Goal: Book appointment/travel/reservation

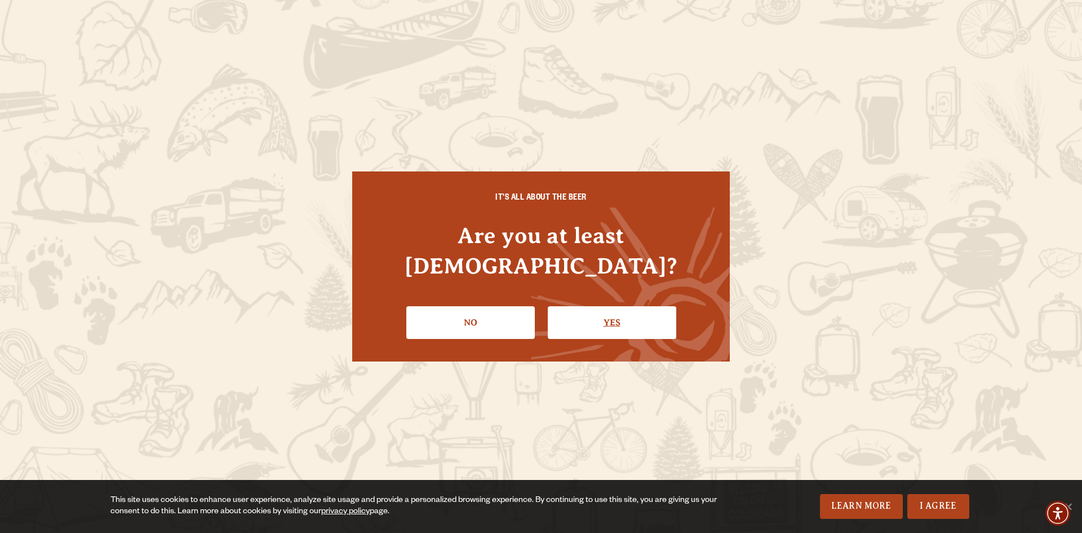
click at [639, 306] on link "Yes" at bounding box center [612, 322] width 128 height 33
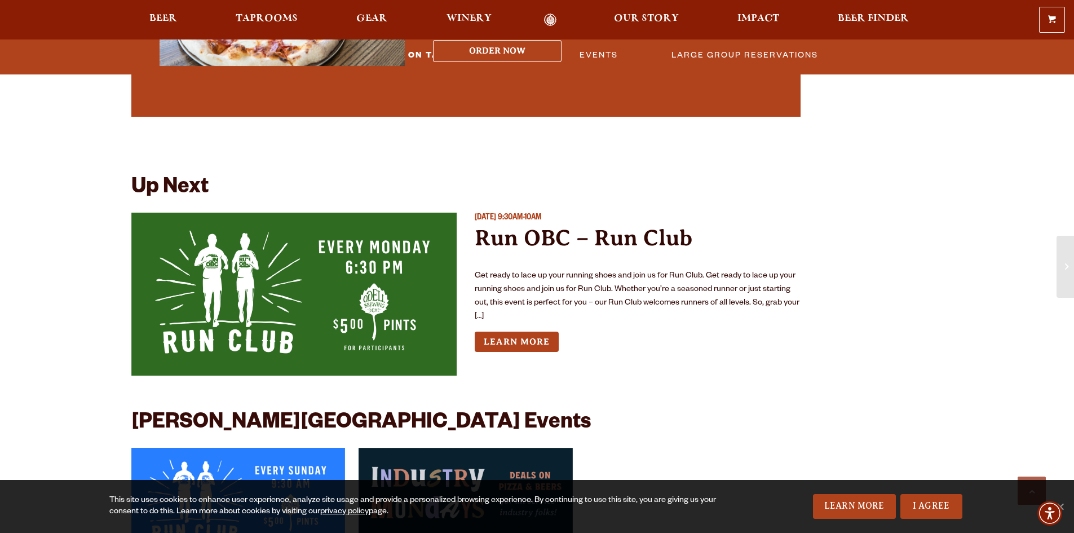
scroll to position [2593, 0]
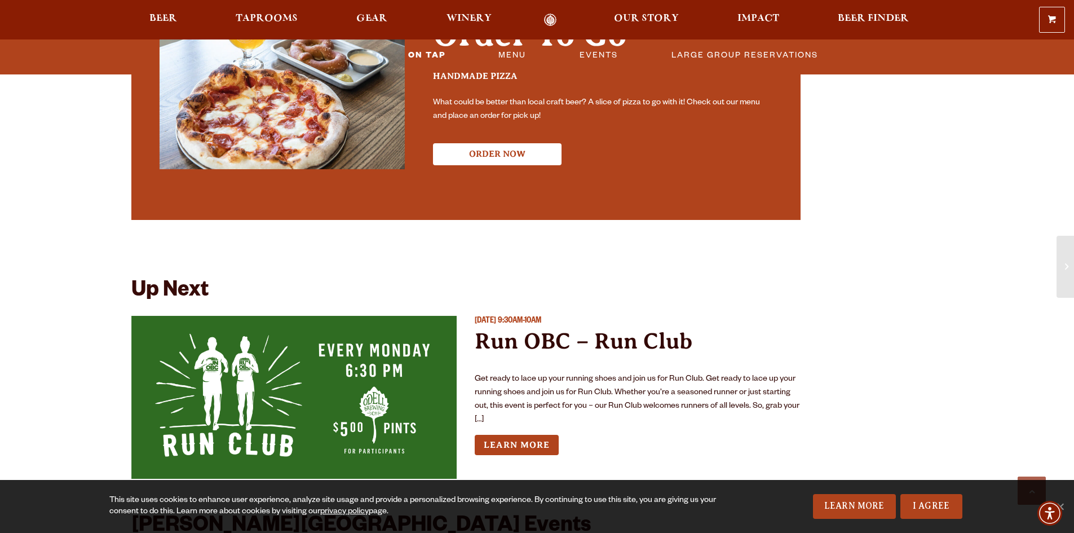
click at [515, 49] on h2 "Order To Go" at bounding box center [603, 41] width 340 height 50
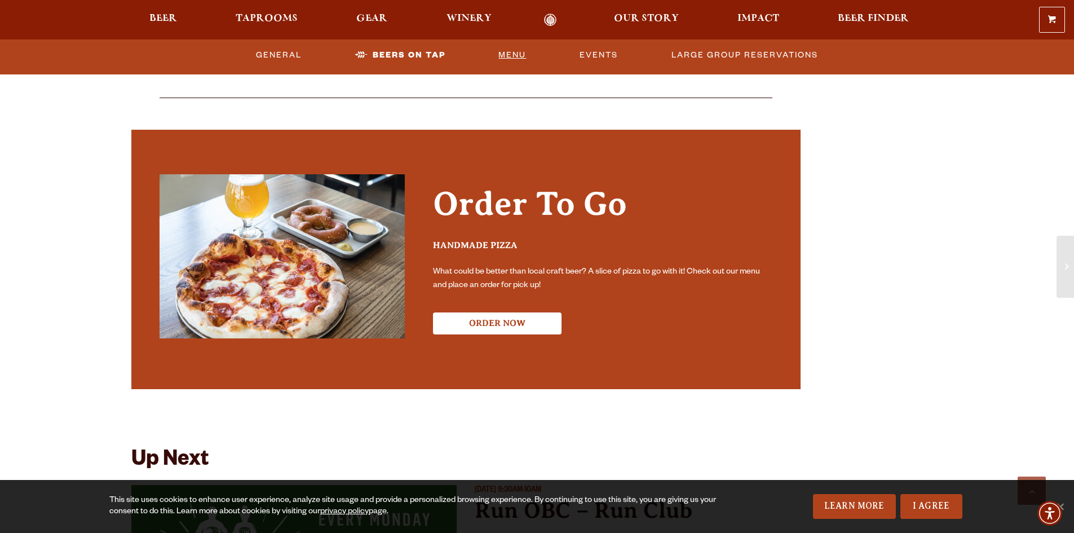
click at [522, 57] on link "Menu" at bounding box center [512, 55] width 37 height 26
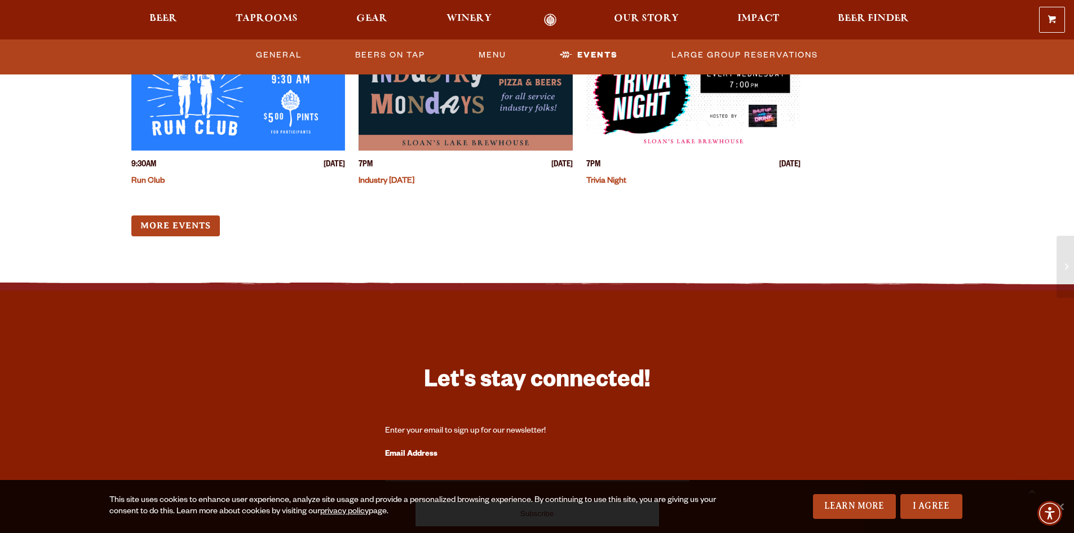
scroll to position [3424, 0]
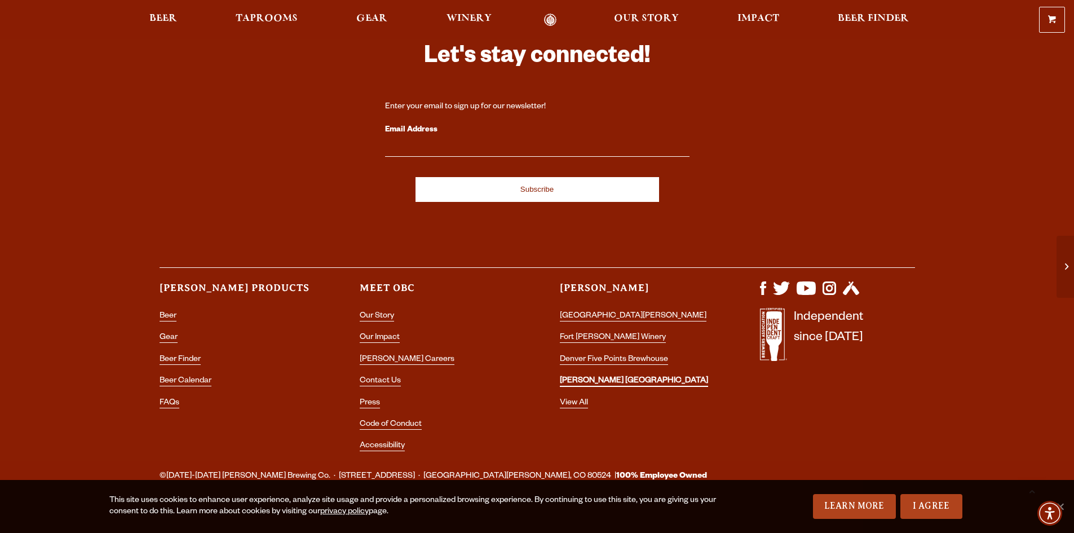
click at [613, 376] on link "[PERSON_NAME] [GEOGRAPHIC_DATA]" at bounding box center [634, 381] width 148 height 10
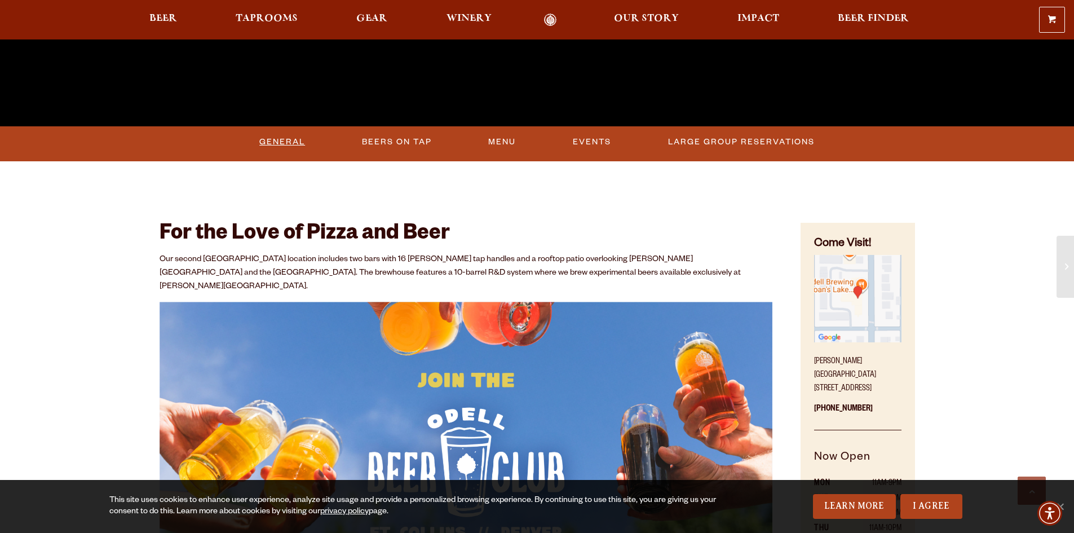
click at [277, 145] on link "General" at bounding box center [282, 142] width 55 height 26
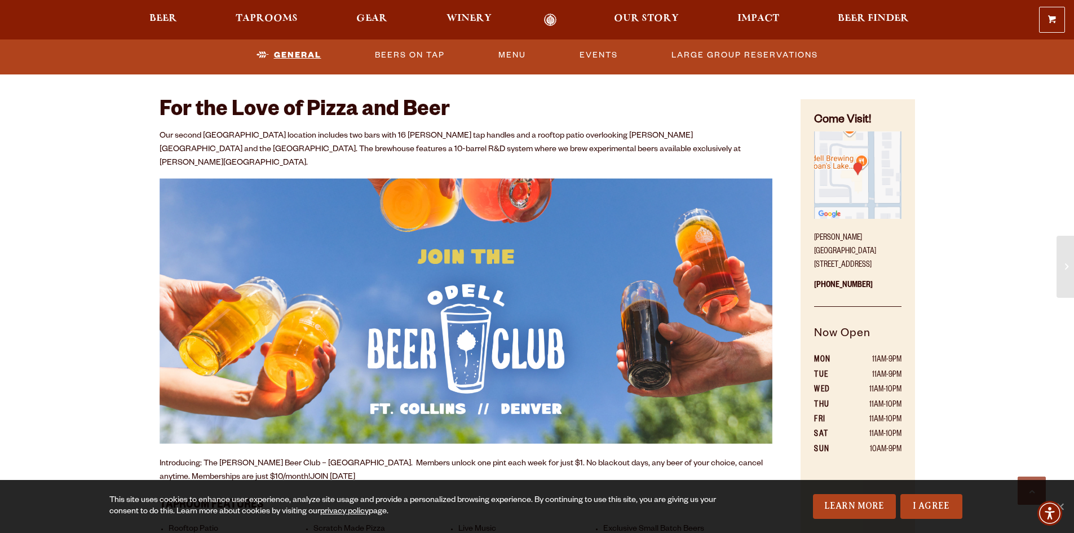
scroll to position [518, 0]
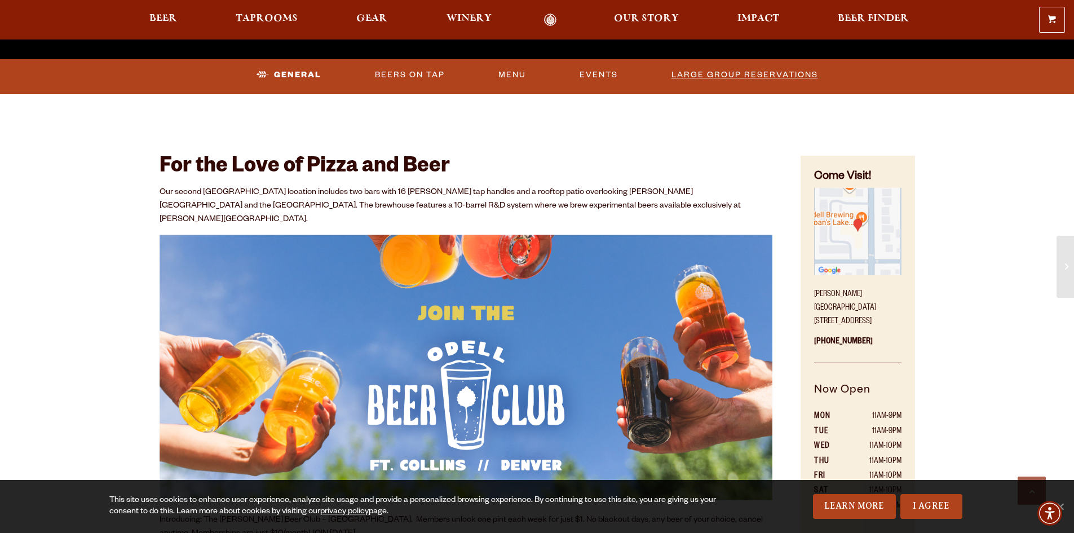
click at [723, 70] on link "Large Group Reservations" at bounding box center [745, 75] width 156 height 26
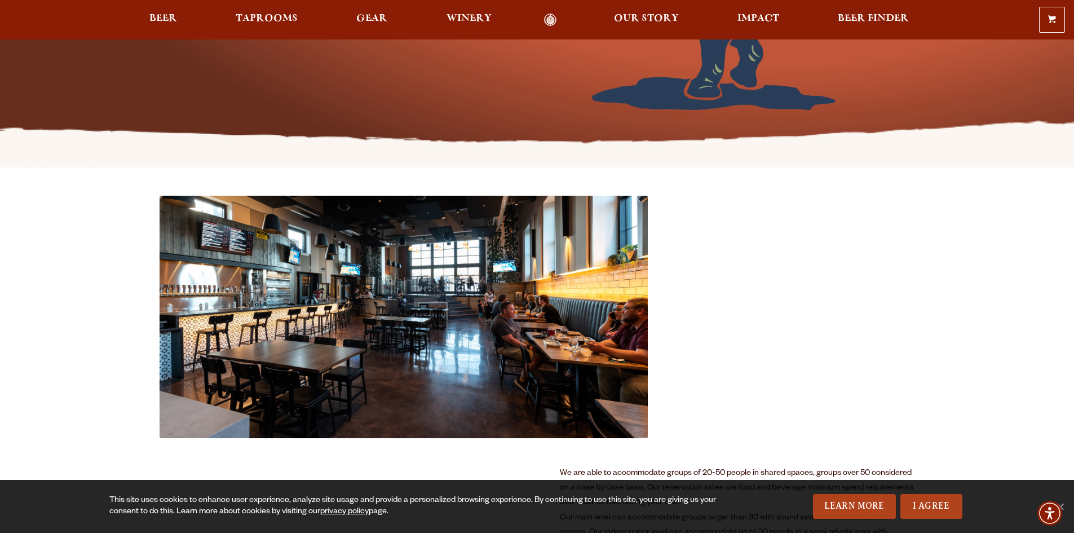
scroll to position [169, 0]
